Goal: Information Seeking & Learning: Check status

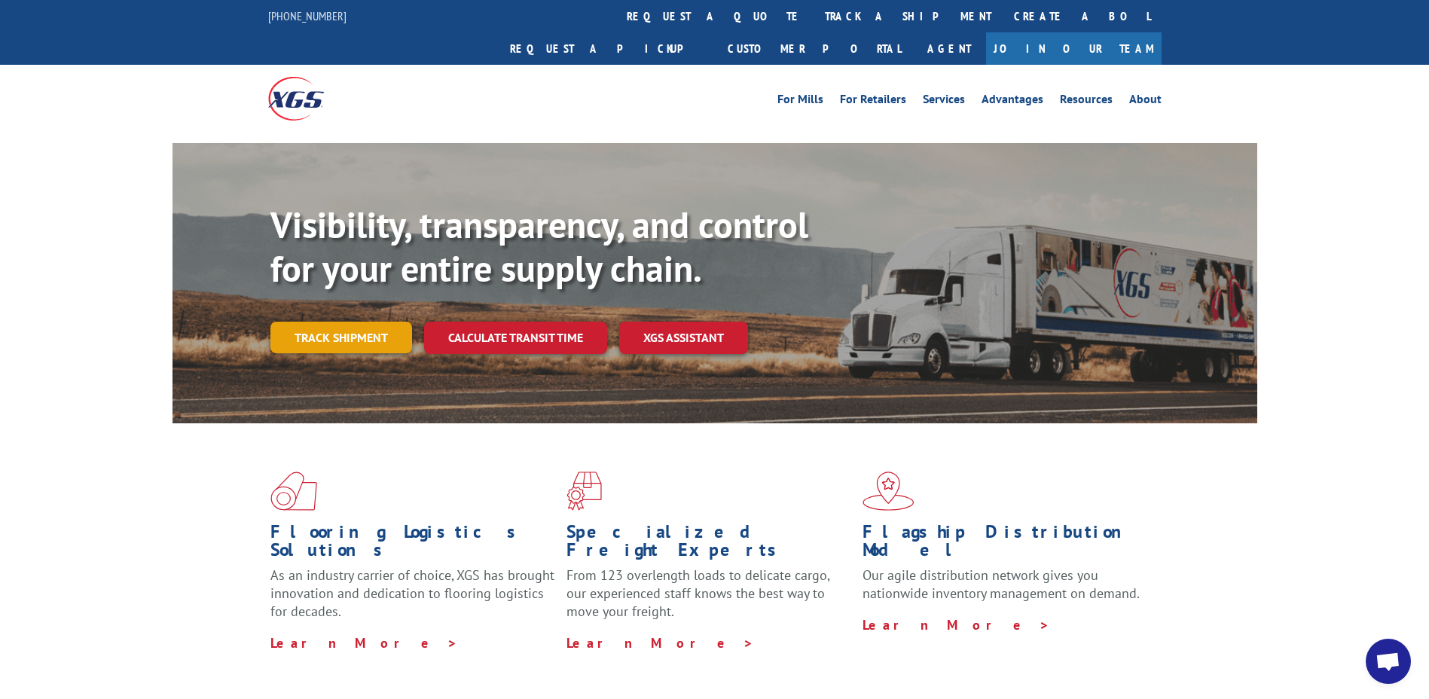
click at [330, 322] on link "Track shipment" at bounding box center [342, 338] width 142 height 32
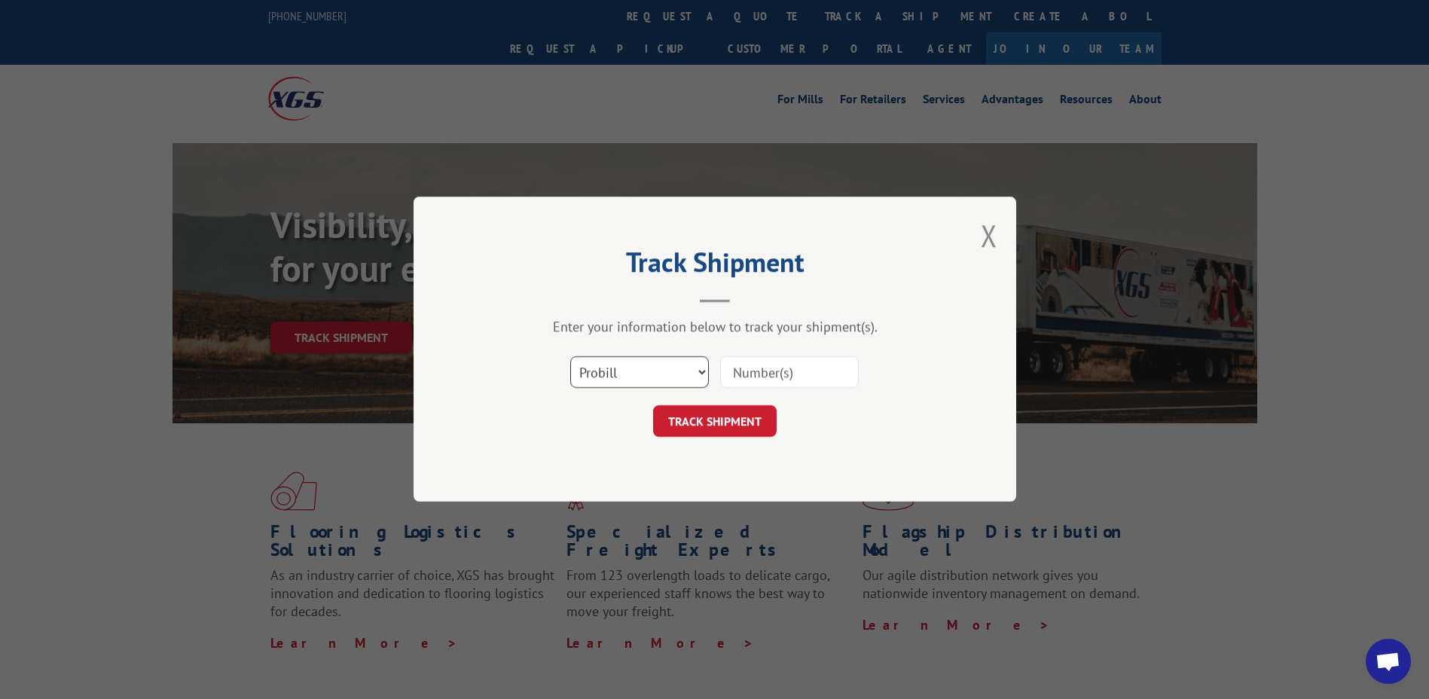
click at [703, 374] on select "Select category... Probill BOL PO" at bounding box center [639, 373] width 139 height 32
select select "po"
click at [570, 357] on select "Select category... Probill BOL PO" at bounding box center [639, 373] width 139 height 32
click at [735, 378] on input at bounding box center [789, 373] width 139 height 32
type input "66501391"
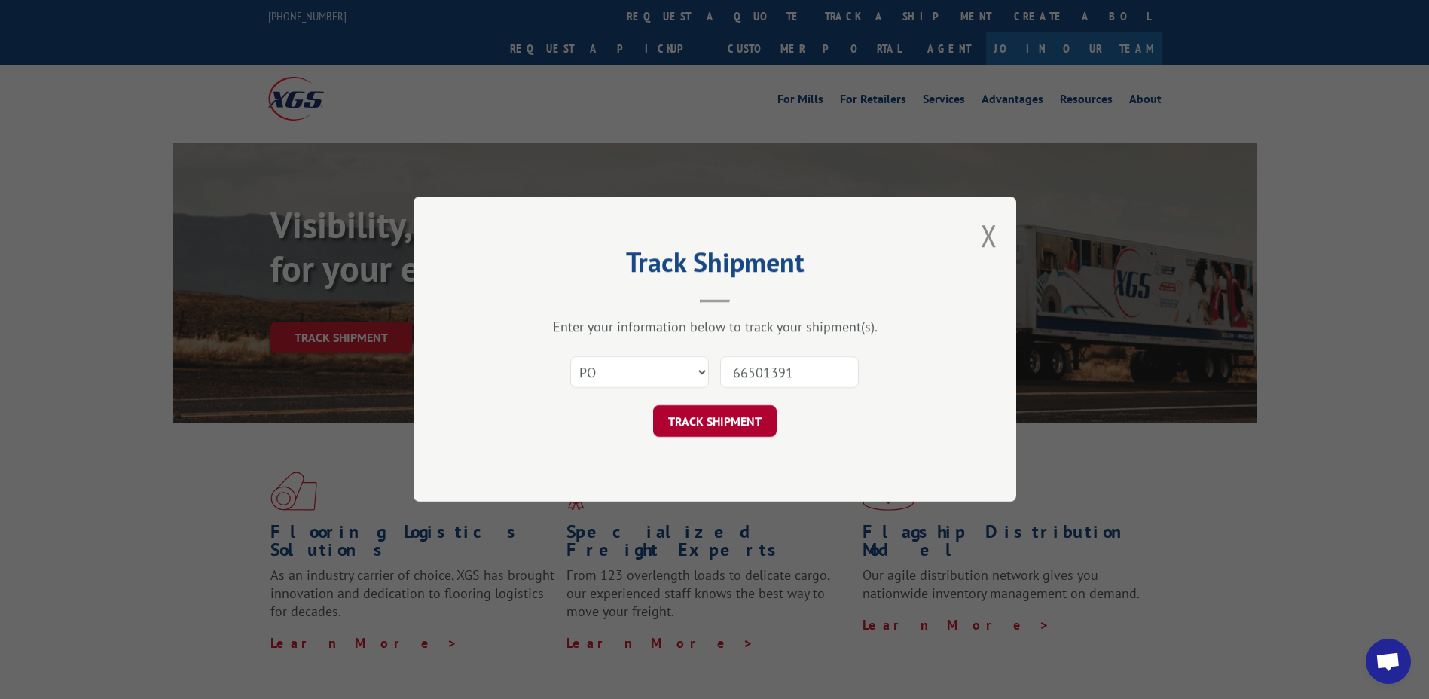
click at [671, 410] on button "TRACK SHIPMENT" at bounding box center [715, 422] width 124 height 32
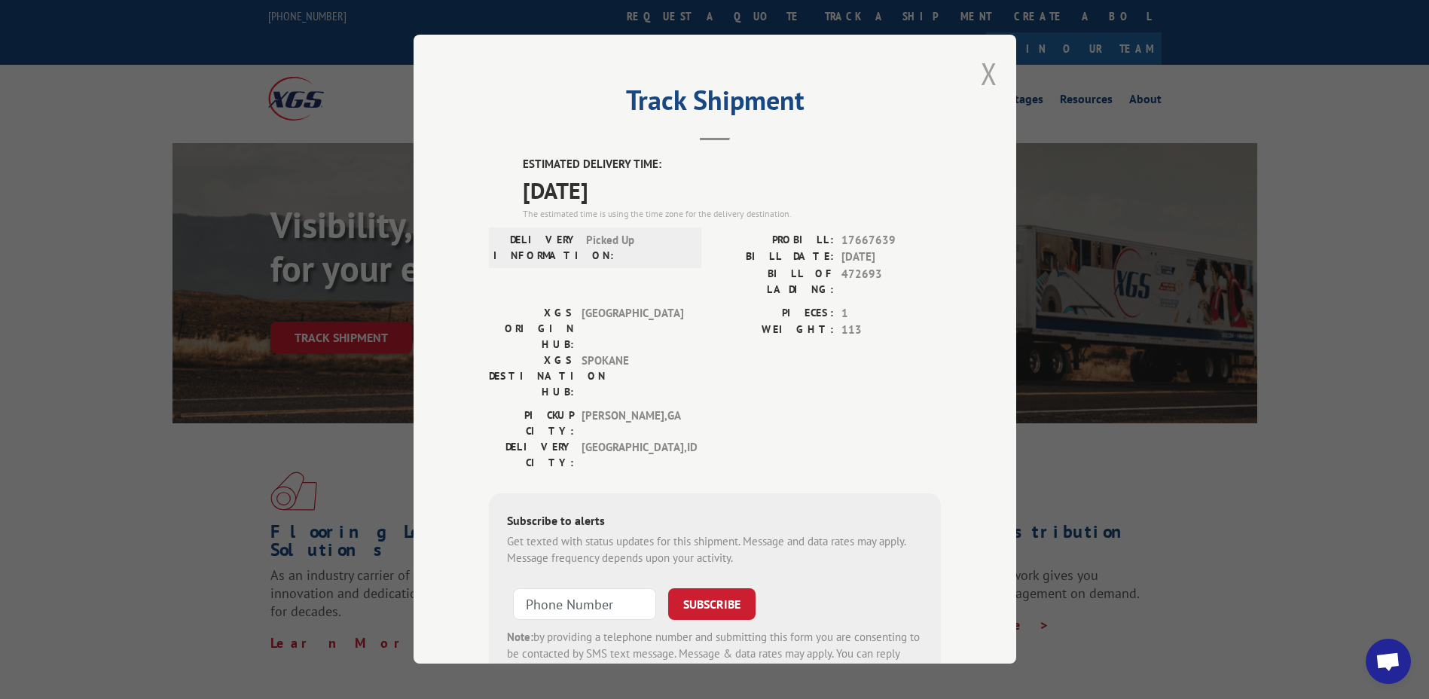
click at [981, 85] on button "Close modal" at bounding box center [989, 73] width 17 height 40
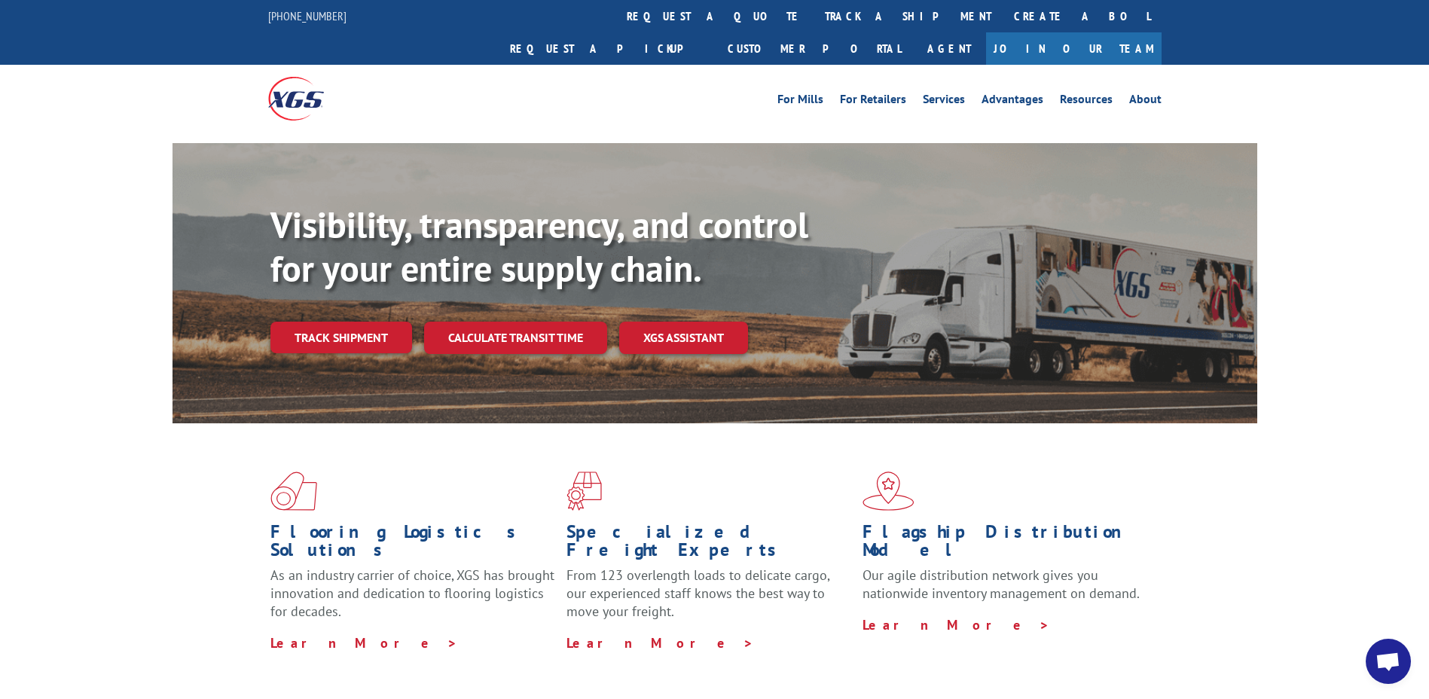
click at [344, 322] on link "Track shipment" at bounding box center [342, 338] width 142 height 32
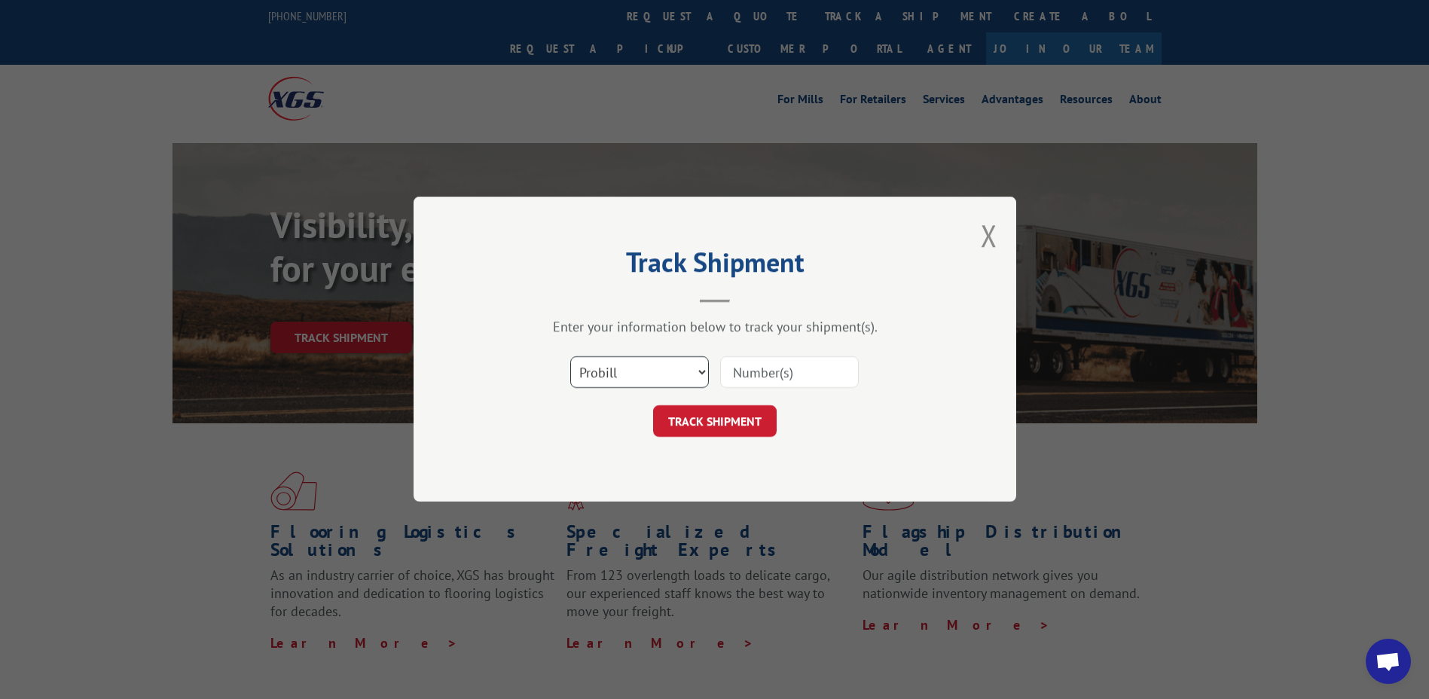
click at [700, 378] on select "Select category... Probill BOL PO" at bounding box center [639, 373] width 139 height 32
select select "po"
click at [570, 357] on select "Select category... Probill BOL PO" at bounding box center [639, 373] width 139 height 32
click at [762, 374] on input at bounding box center [789, 373] width 139 height 32
type input "66501392"
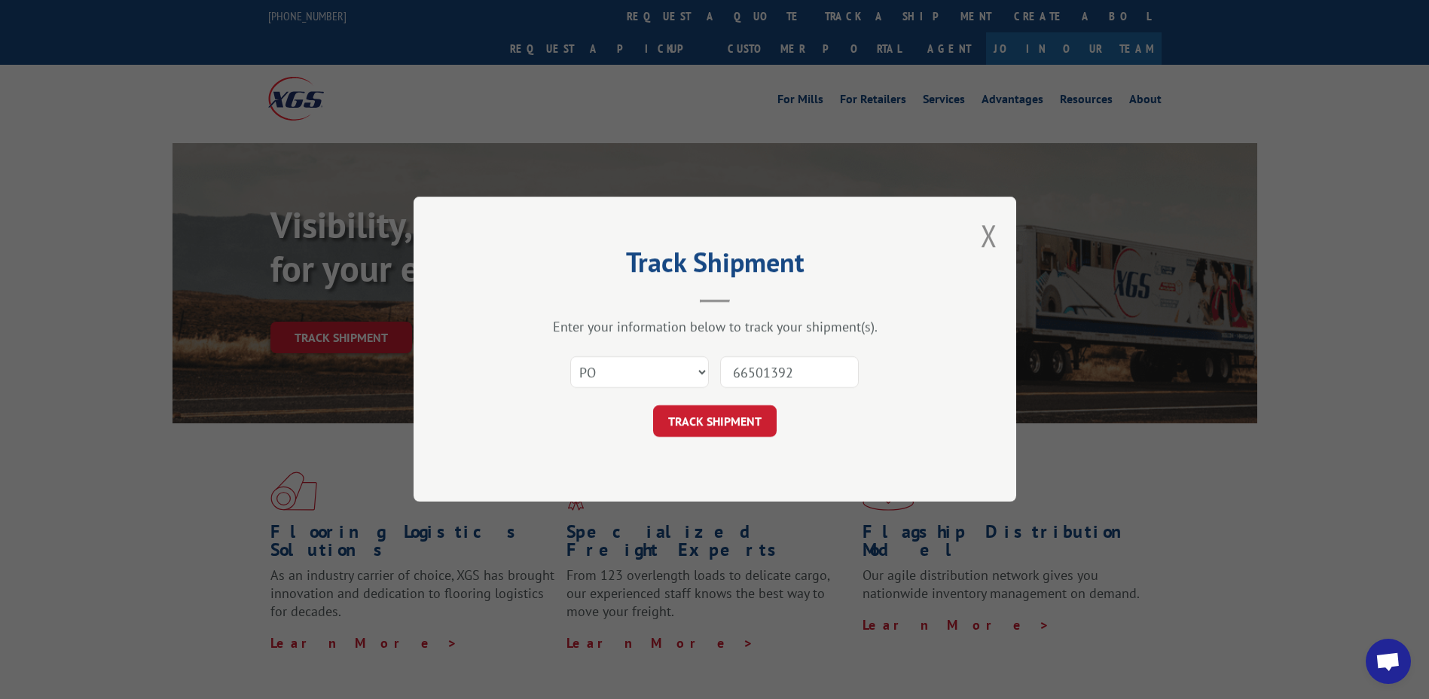
click button "TRACK SHIPMENT" at bounding box center [715, 422] width 124 height 32
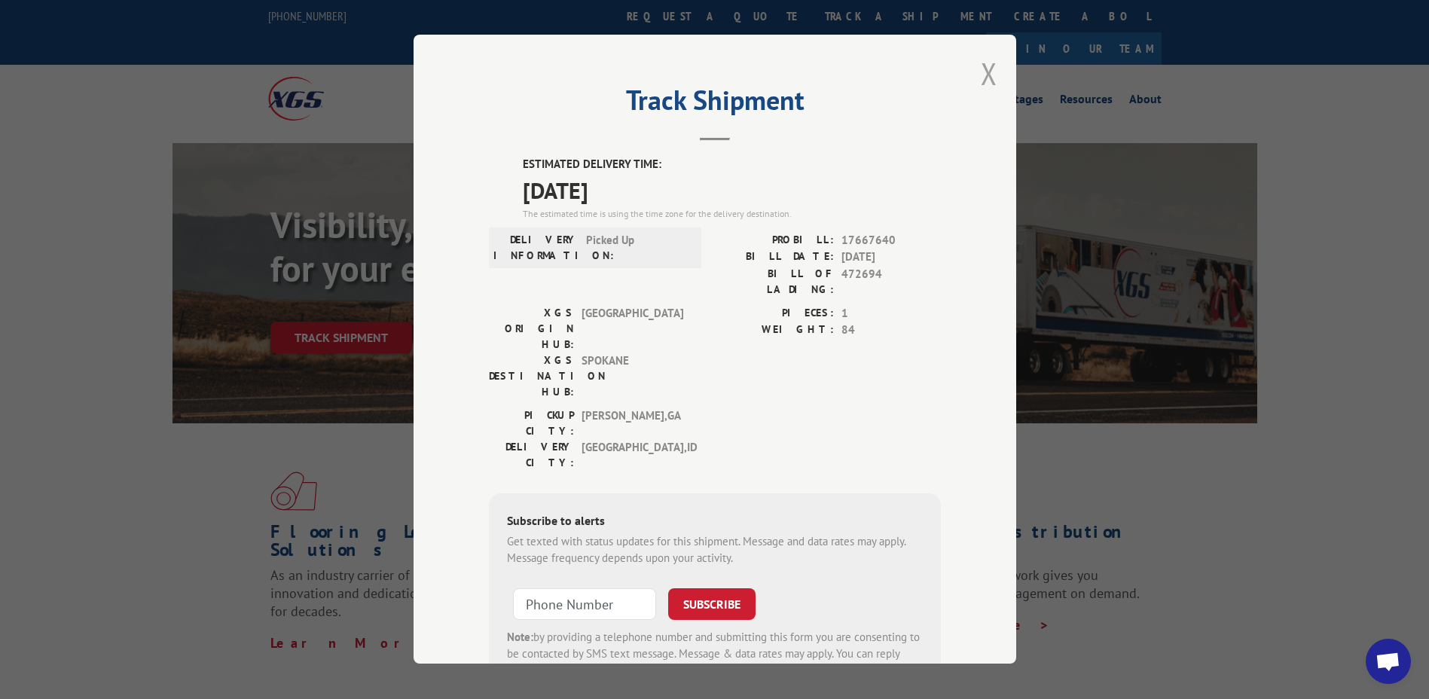
click at [981, 83] on button "Close modal" at bounding box center [989, 73] width 17 height 40
